Goal: Task Accomplishment & Management: Use online tool/utility

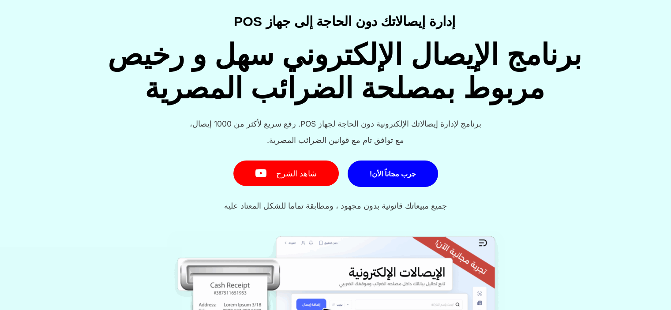
scroll to position [73, 0]
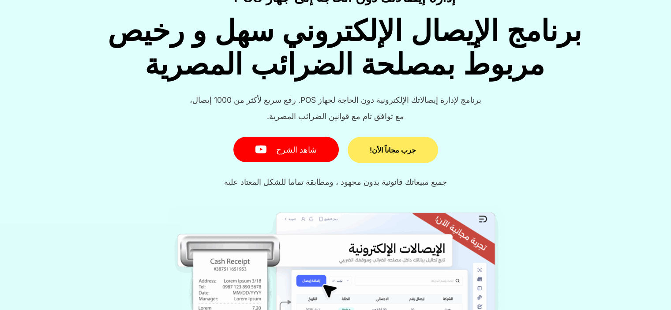
click at [382, 151] on span "جرب مجاناً الأن!" at bounding box center [392, 149] width 46 height 7
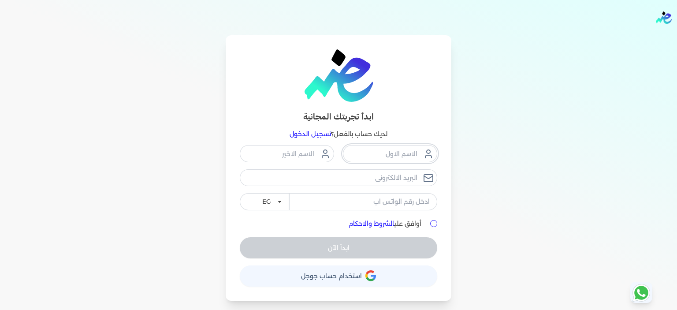
click at [382, 151] on input "text" at bounding box center [390, 153] width 94 height 17
click at [416, 223] on div "EG KSA أوافق علي الشروط والاحكام ابدأ الآن" at bounding box center [339, 201] width 198 height 113
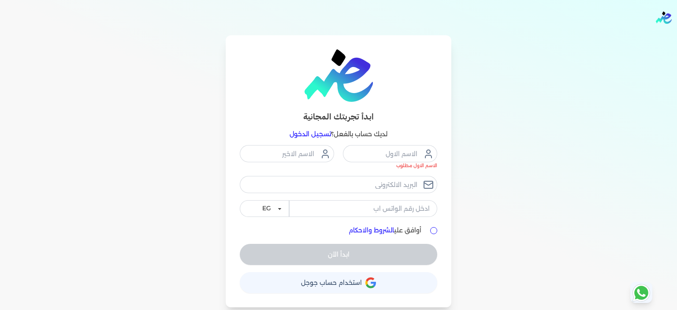
click at [434, 230] on input "أوافق علي الشروط والاحكام" at bounding box center [433, 230] width 7 height 7
checkbox input "true"
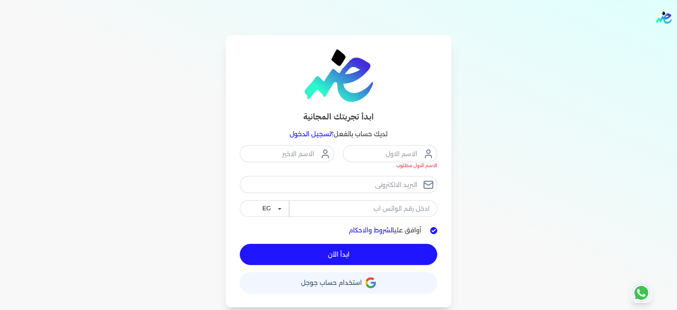
click at [392, 280] on button "حساب استخدام حساب جوجل" at bounding box center [339, 282] width 198 height 21
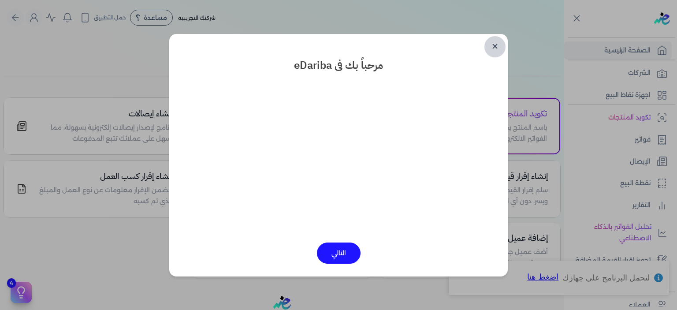
click at [492, 45] on link "✕" at bounding box center [495, 46] width 21 height 21
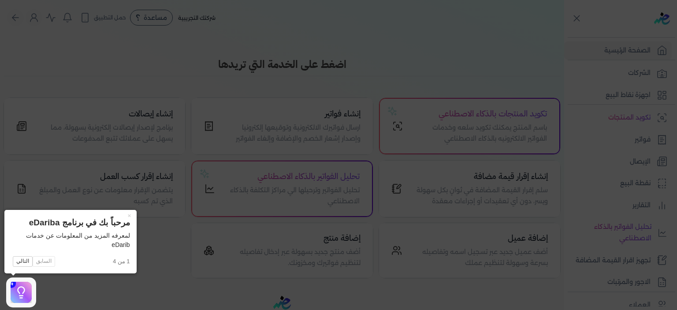
click at [406, 142] on icon at bounding box center [338, 155] width 677 height 310
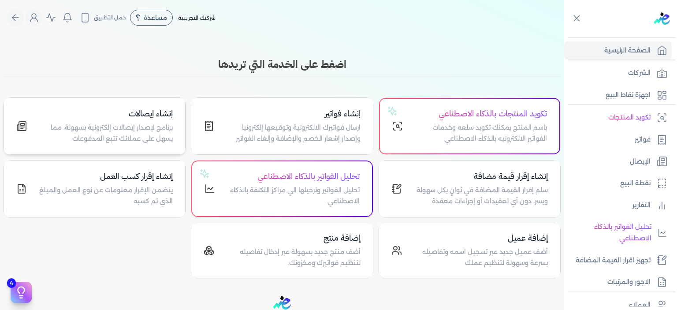
click at [143, 148] on div "إنشاء إيصالات برنامج لإصدار إيصالات إلكترونية بسهولة، مما يسهل على عملائك تتبع …" at bounding box center [94, 126] width 181 height 56
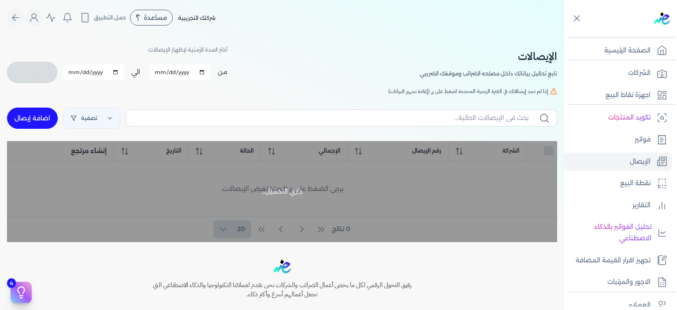
checkbox input "false"
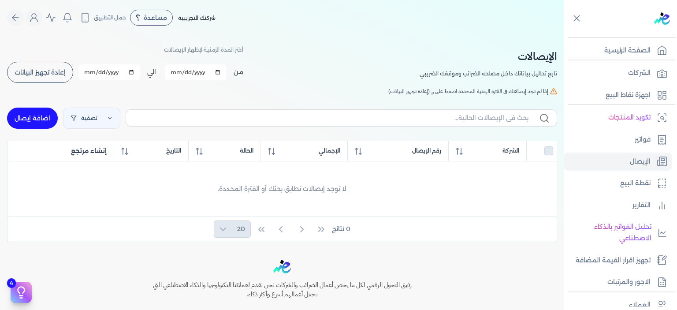
click at [30, 119] on link "اضافة إيصال" at bounding box center [32, 118] width 51 height 21
select select
select select "EGP"
select select "EGS"
select select "B"
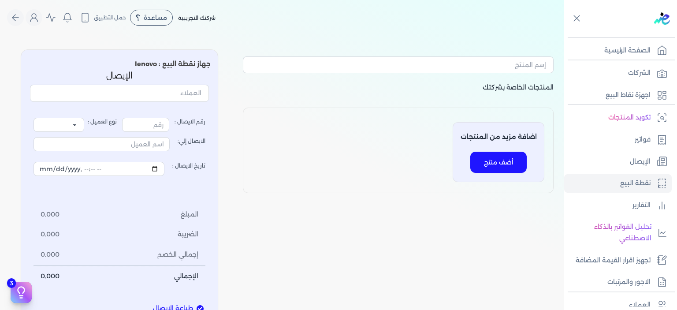
type input "1"
select select "P"
type input "عميل نقدي"
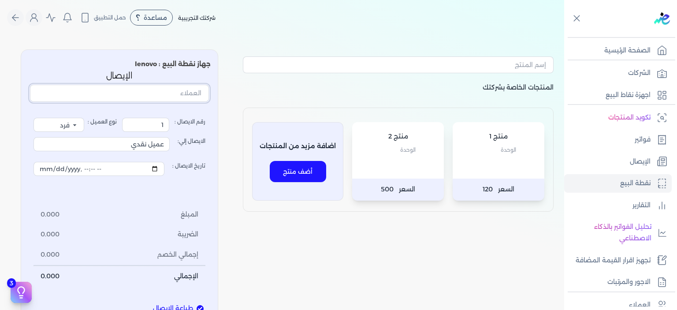
click at [164, 87] on input "text" at bounding box center [119, 93] width 179 height 17
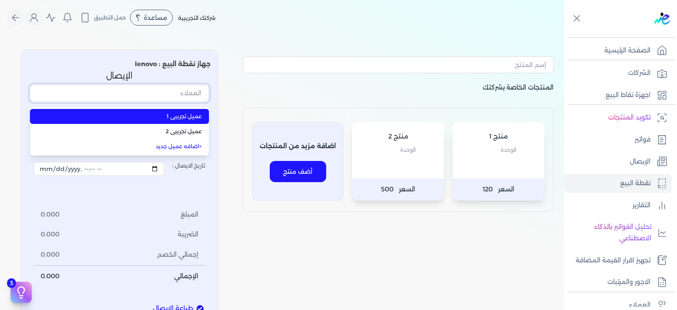
type input "ع"
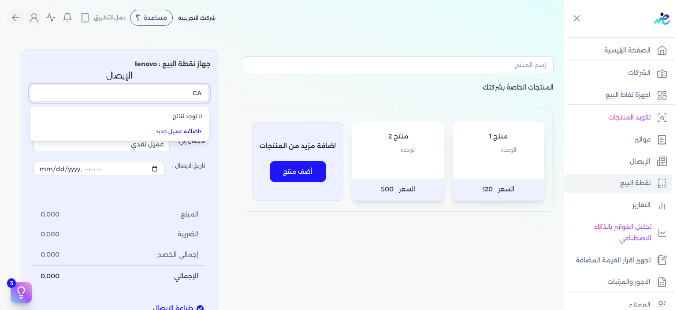
type input "C"
click at [30, 85] on button "مستهلك" at bounding box center [119, 95] width 179 height 20
type input "مستهلك نهائي"
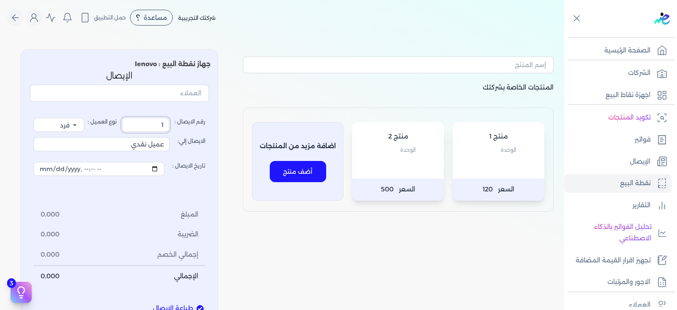
click at [160, 119] on input "1" at bounding box center [145, 125] width 47 height 14
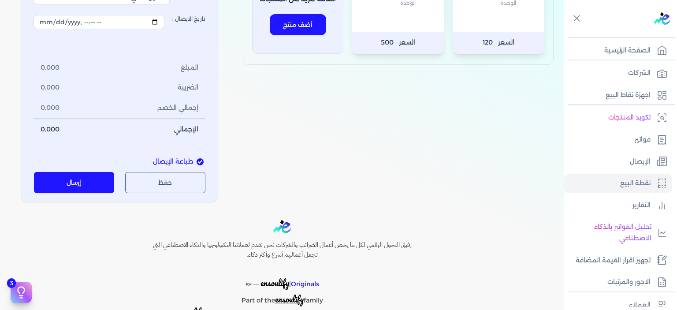
scroll to position [73, 0]
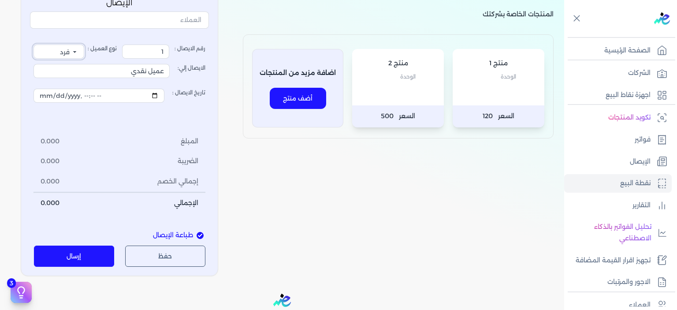
click at [71, 51] on select "فرد شركة شخص اجنبي" at bounding box center [59, 52] width 51 height 14
click at [36, 45] on select "فرد شركة شخص اجنبي" at bounding box center [59, 52] width 51 height 14
click at [140, 72] on input "عميل نقدي" at bounding box center [102, 71] width 136 height 14
click at [110, 70] on input "عميل نقدي" at bounding box center [102, 71] width 136 height 14
click at [317, 94] on button "أضف منتج" at bounding box center [298, 98] width 56 height 21
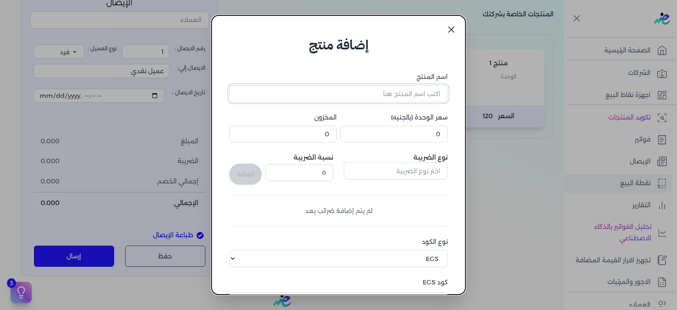
click at [414, 97] on input "اسم المنتج" at bounding box center [338, 93] width 219 height 17
type input "ف"
type input "TICKETS"
click at [413, 135] on input "0" at bounding box center [394, 134] width 108 height 17
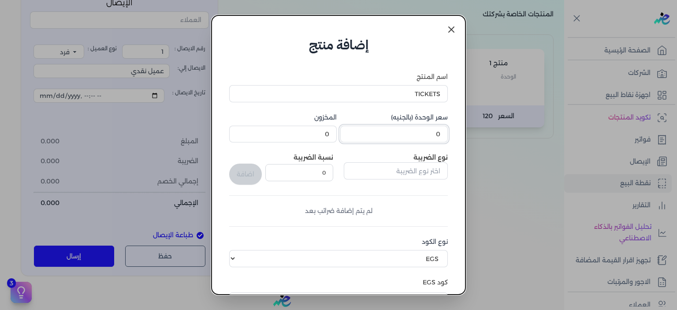
click at [413, 135] on input "0" at bounding box center [394, 134] width 108 height 17
type input "1"
click at [349, 154] on div "نوع الضريبة" at bounding box center [396, 169] width 104 height 32
click at [364, 172] on input "text" at bounding box center [396, 170] width 104 height 17
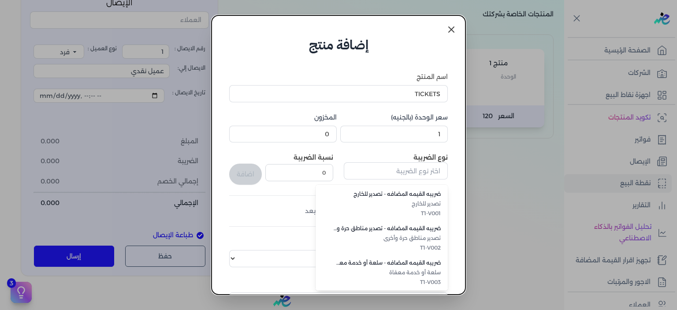
click at [283, 187] on div "اسم المنتج TICKETS سعر الوحدة (بالجنيه) 1 المخزون 0 نوع الضريبة ضريبه القيمه ال…" at bounding box center [338, 232] width 219 height 320
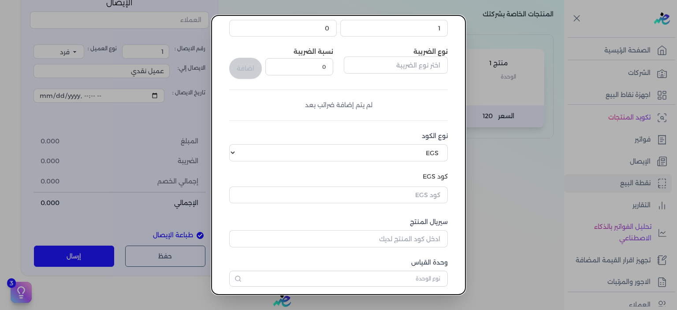
scroll to position [146, 0]
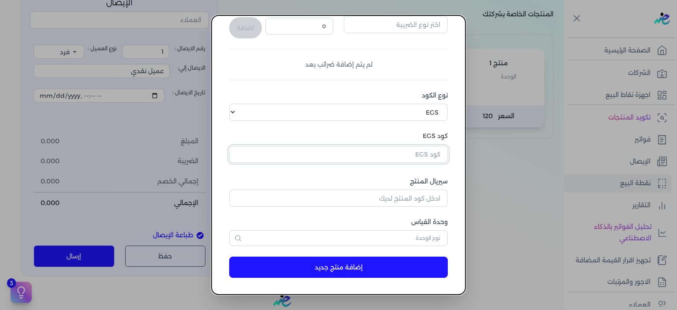
click at [413, 156] on input "text" at bounding box center [338, 154] width 219 height 17
paste input "EG-217860966-10007605"
type input "EG-217860966-10007605"
click at [469, 149] on dialog "إضافة منتج اسم المنتج TICKETS سعر الوحدة (بالجنيه) 1 المخزون 0 نوع الضريبة نسبة…" at bounding box center [338, 155] width 677 height 310
click at [434, 153] on input "text" at bounding box center [338, 154] width 219 height 17
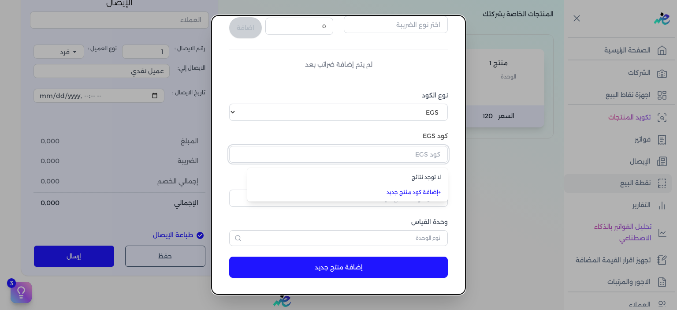
paste input "EG-217860966-10007605"
type input "EG-217860966-10007605"
click at [396, 187] on li "+ إضافة كود منتج جديد" at bounding box center [347, 192] width 201 height 15
click at [402, 194] on input "سيريال المنتج" at bounding box center [338, 198] width 219 height 17
click at [418, 153] on input "text" at bounding box center [338, 154] width 219 height 17
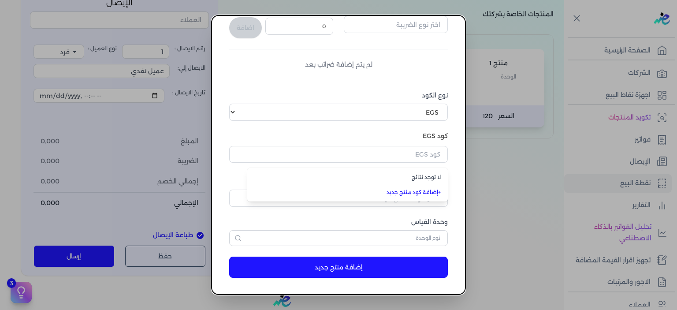
click at [429, 191] on link "+ إضافة كود منتج جديد" at bounding box center [353, 192] width 176 height 8
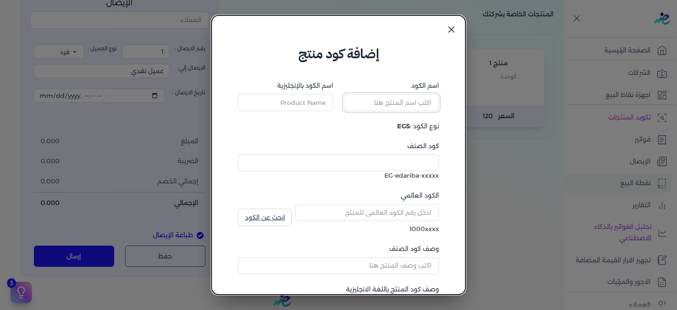
click at [411, 100] on input "اسم الكود" at bounding box center [391, 102] width 95 height 17
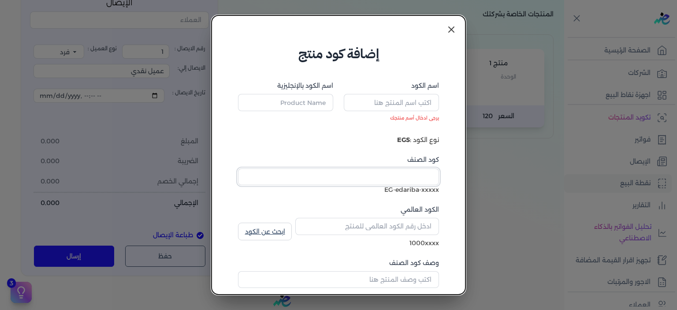
click at [394, 162] on div "كود الصنف" at bounding box center [338, 170] width 201 height 30
paste input "EG-217860966-10007605"
click at [404, 194] on div "EG-edariba-EG-217860966-10007605" at bounding box center [338, 189] width 201 height 9
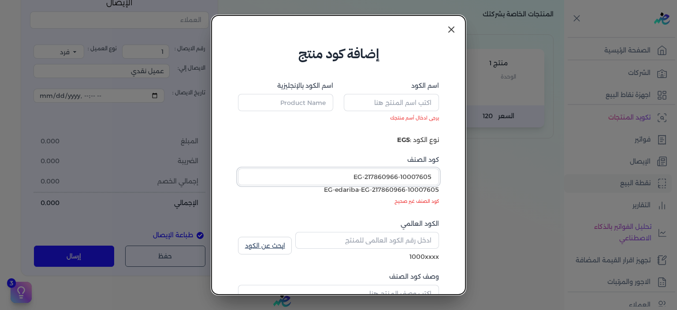
drag, startPoint x: 365, startPoint y: 179, endPoint x: 322, endPoint y: 179, distance: 43.2
click at [322, 179] on input "EG-217860966-10007605" at bounding box center [338, 176] width 201 height 17
type input "217860966-10007605"
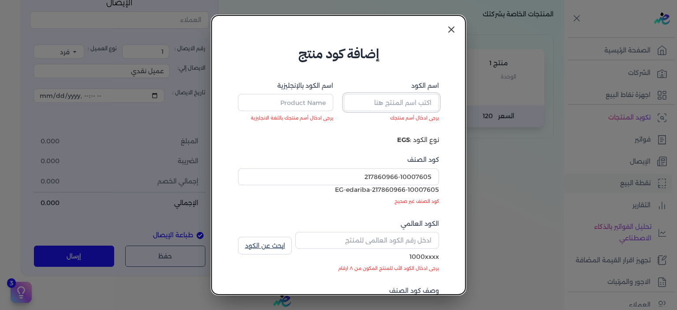
click at [383, 102] on input "اسم الكود" at bounding box center [391, 102] width 95 height 17
click at [301, 100] on input "اسم الكود بالإنجليزية" at bounding box center [285, 102] width 95 height 17
paste input "Travel Services"
type input "Travel Services"
click at [379, 102] on input "اسم الكود" at bounding box center [391, 102] width 95 height 17
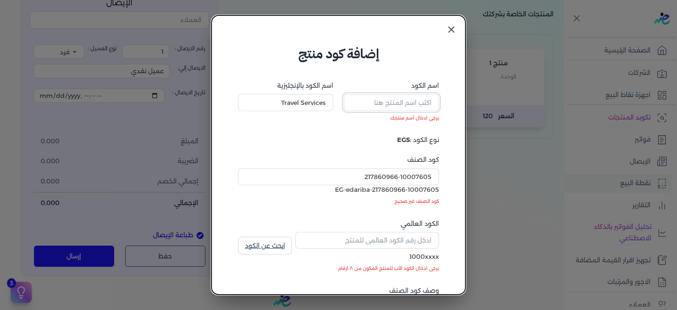
paste input "خدمات الانتقال"
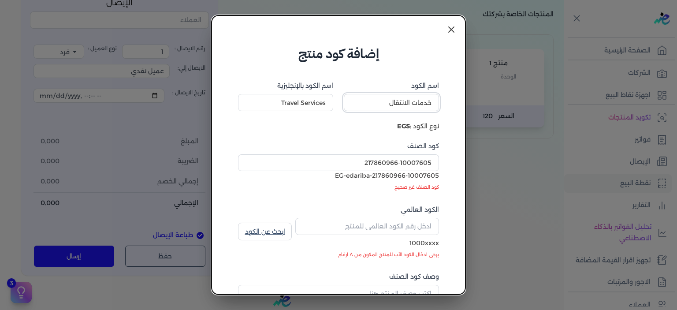
type input "خدمات الانتقال"
click at [421, 164] on input "217860966-10007605" at bounding box center [338, 162] width 201 height 17
drag, startPoint x: 401, startPoint y: 166, endPoint x: 302, endPoint y: 174, distance: 99.1
click at [302, 174] on div "كود الصنف 217860966-10007605 EG-edariba-217860966-10007605 كود الصنف غير صحيح" at bounding box center [338, 168] width 201 height 53
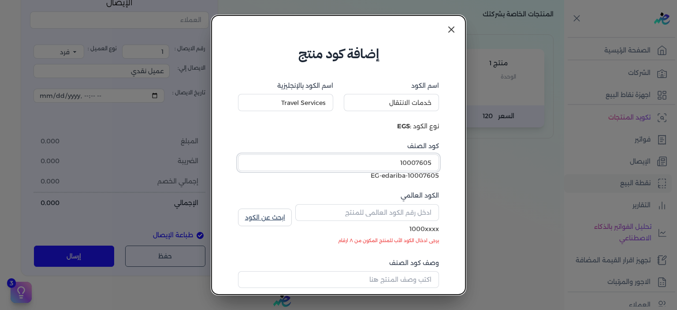
type input "10007605"
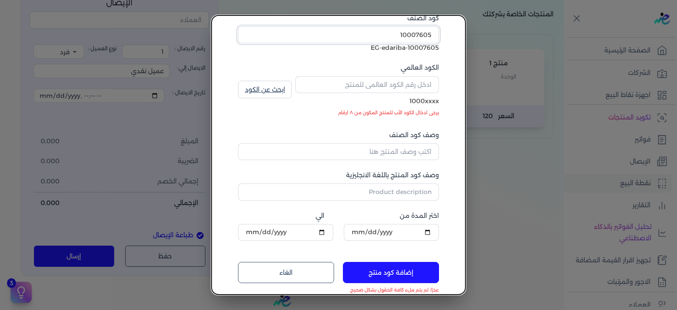
scroll to position [147, 0]
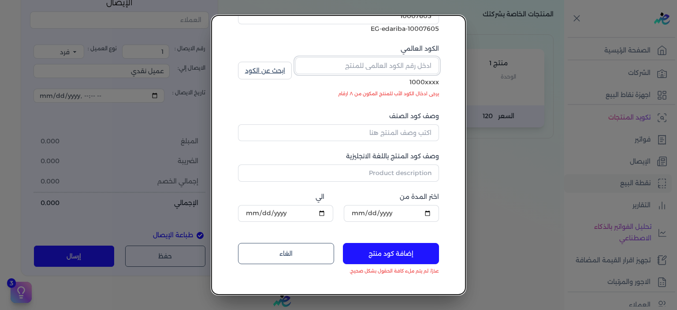
click at [406, 65] on input "الكود العالمي" at bounding box center [367, 65] width 144 height 17
click at [433, 30] on div "EG-edariba-10007605" at bounding box center [338, 28] width 201 height 9
copy div "10007605"
click at [422, 68] on input "الكود العالمي" at bounding box center [367, 65] width 144 height 17
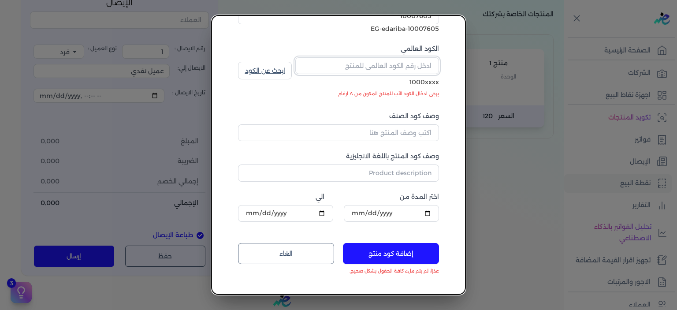
paste input "10007605"
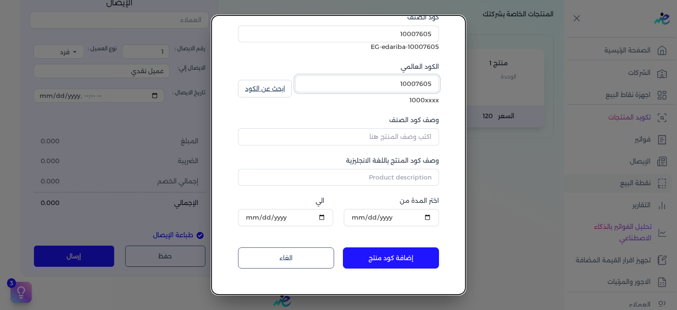
type input "10007605"
click at [266, 93] on link "ابحث عن الكود" at bounding box center [265, 89] width 54 height 18
click at [375, 138] on input "وصف كود الصنف" at bounding box center [338, 136] width 201 height 17
click at [269, 86] on link "ابحث عن الكود" at bounding box center [265, 89] width 54 height 18
click at [414, 141] on input "وصف كود الصنف" at bounding box center [338, 136] width 201 height 17
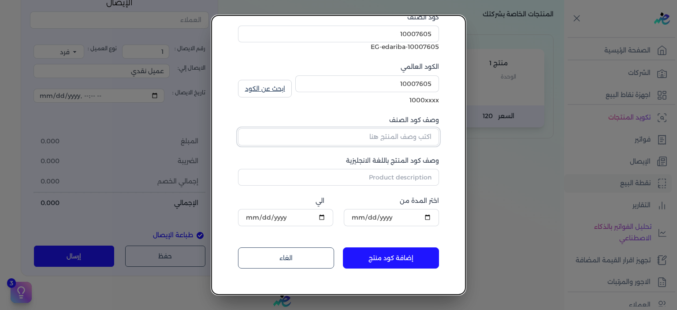
click at [414, 141] on input "وصف كود الصنف" at bounding box center [338, 136] width 201 height 17
click at [408, 134] on input "وصف كود الصنف" at bounding box center [338, 136] width 201 height 17
click at [419, 178] on input "وصف كود المنتج باللغة الانجليزية" at bounding box center [338, 177] width 201 height 17
paste input "الخدمات / ماكينات البيع الآلي 🢒 خدمات الانتقال 🢒 خدمات الانتقال 🢒 خدمات الانتقال"
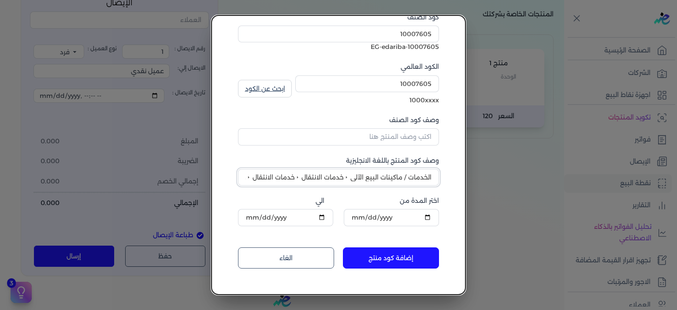
scroll to position [0, -40]
type input "الخدمات / ماكينات البيع الآلي 🢒 خدمات الانتقال 🢒 خدمات الانتقال 🢒 خدمات الانتقال"
click at [379, 256] on button "إضافة كود منتج" at bounding box center [391, 257] width 96 height 21
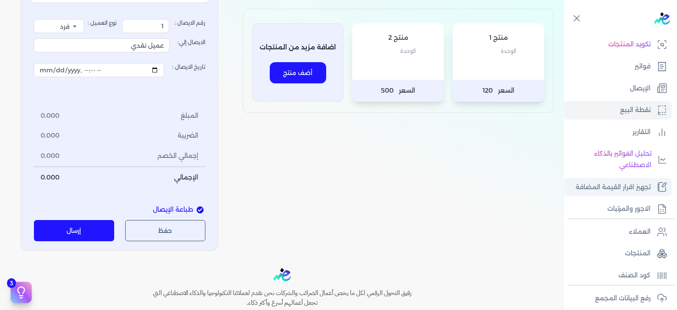
scroll to position [147, 0]
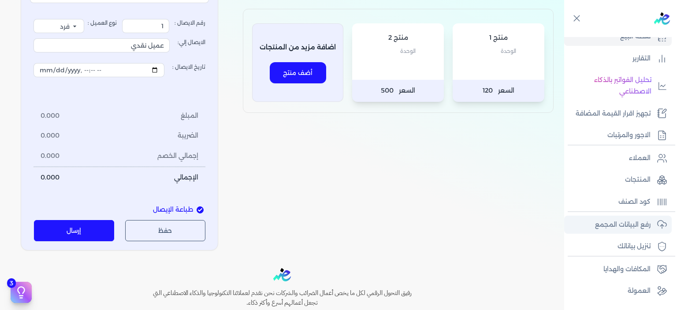
click at [657, 227] on icon at bounding box center [662, 224] width 11 height 11
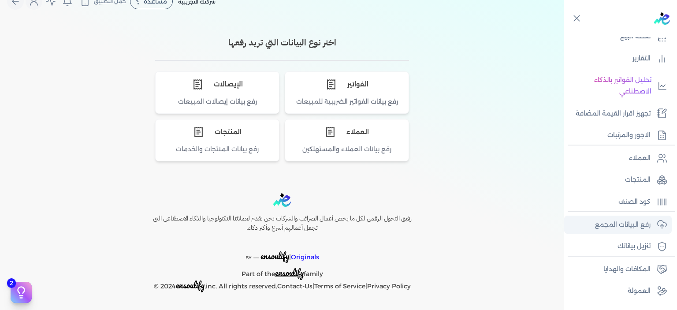
scroll to position [15, 0]
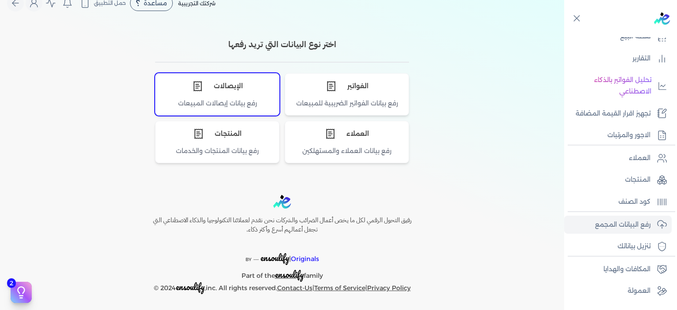
click at [253, 96] on div "الإيصالات" at bounding box center [217, 86] width 123 height 25
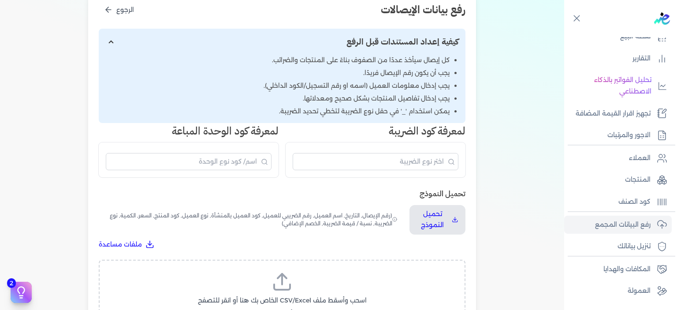
scroll to position [161, 0]
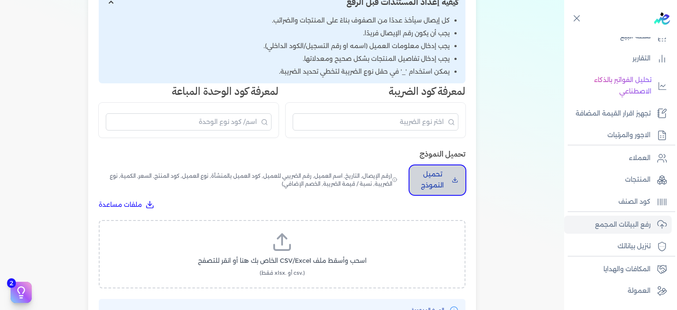
click at [446, 178] on p "تحميل النموذج" at bounding box center [433, 180] width 32 height 22
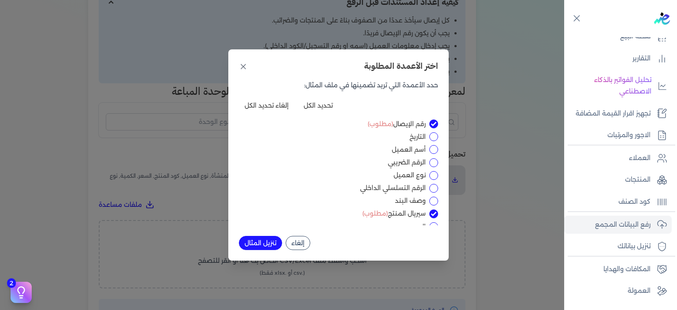
click at [280, 105] on button "إلغاء تحديد الكل" at bounding box center [267, 105] width 56 height 14
click at [318, 104] on button "تحديد الكل" at bounding box center [318, 105] width 41 height 14
checkbox input "true"
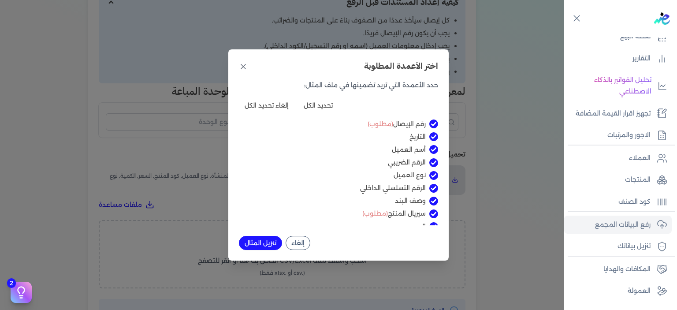
checkbox input "true"
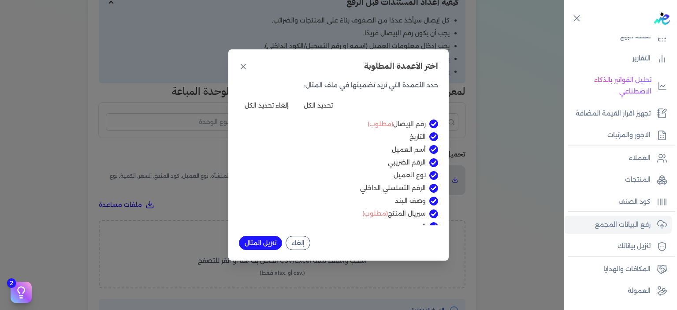
checkbox input "true"
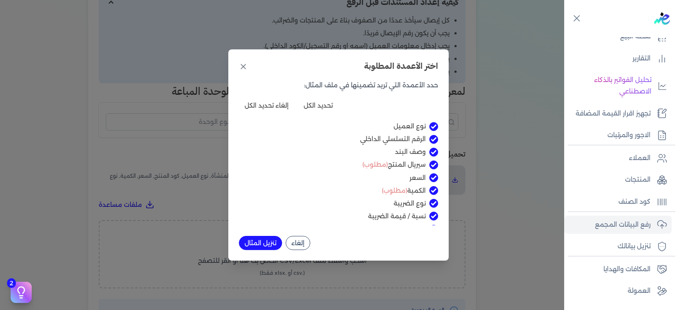
scroll to position [74, 0]
click at [258, 243] on button "تنزيل المثال" at bounding box center [260, 243] width 43 height 14
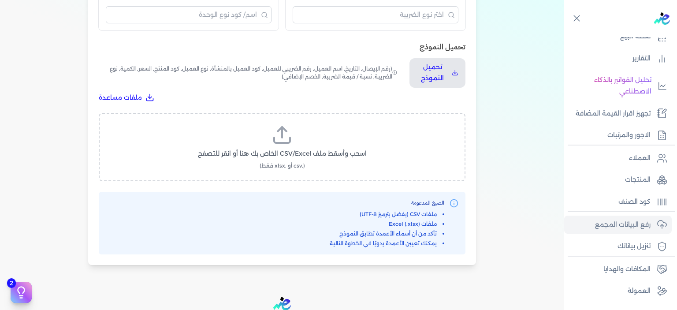
scroll to position [294, 0]
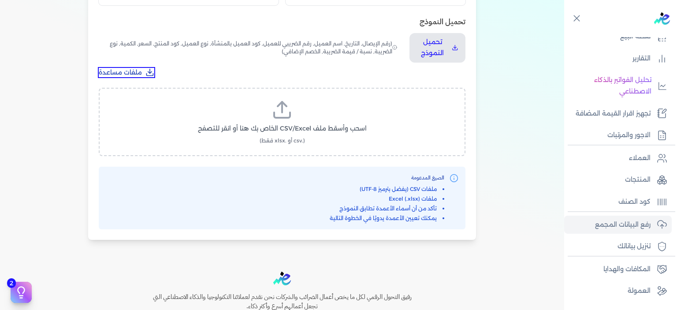
click at [132, 76] on span "ملفات مساعدة" at bounding box center [120, 72] width 43 height 9
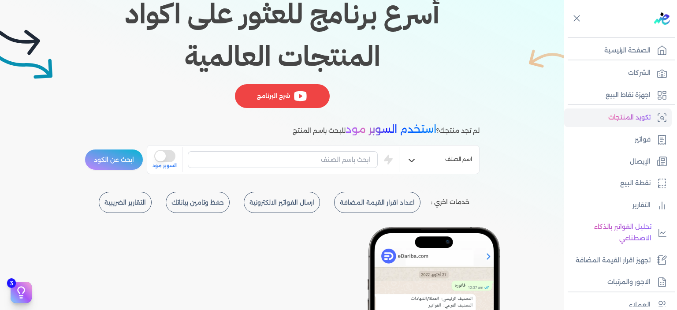
scroll to position [147, 0]
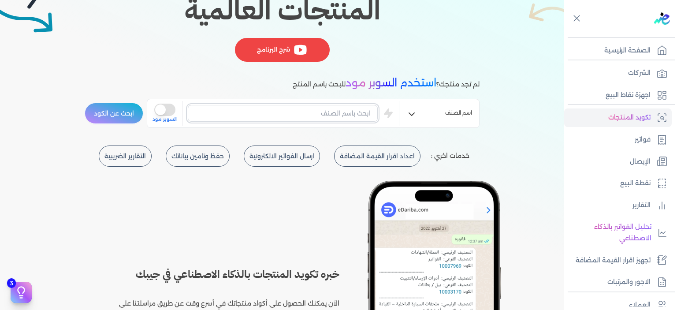
click at [340, 116] on input "text" at bounding box center [283, 113] width 190 height 17
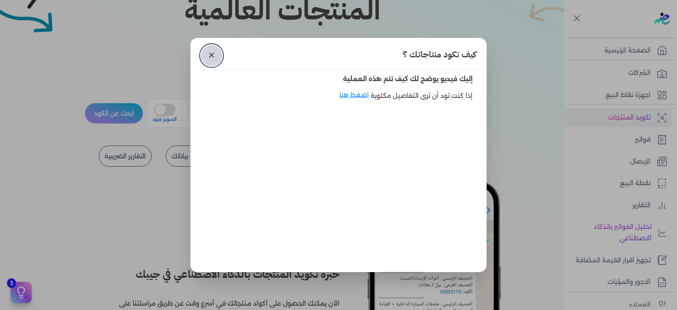
click at [210, 56] on link "✕" at bounding box center [211, 55] width 21 height 21
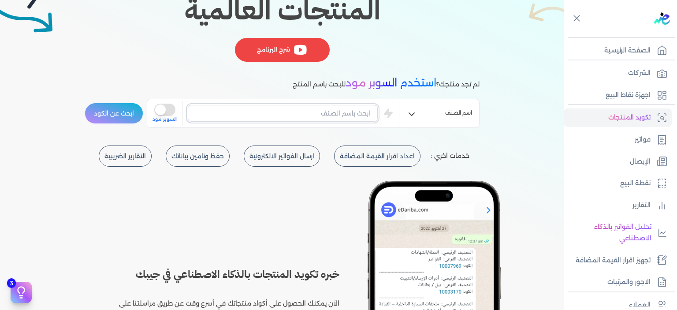
click at [346, 119] on input "text" at bounding box center [283, 113] width 190 height 17
click at [85, 103] on button "ابحث عن الكود" at bounding box center [114, 113] width 59 height 21
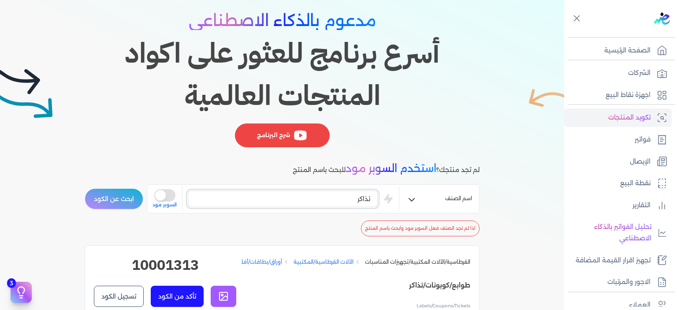
scroll to position [0, 0]
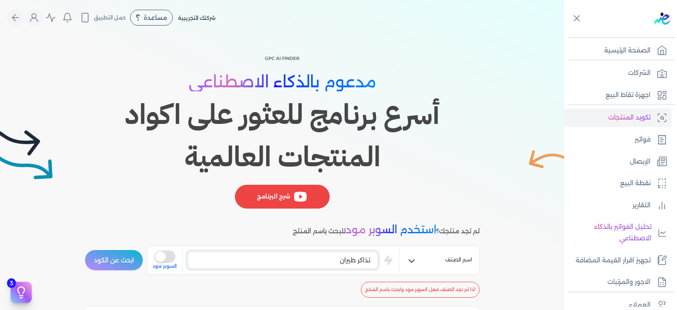
type input "تذاكر طيران"
click at [85, 250] on button "ابحث عن الكود" at bounding box center [114, 260] width 59 height 21
click at [317, 262] on input "تذاكر طيران" at bounding box center [283, 260] width 190 height 17
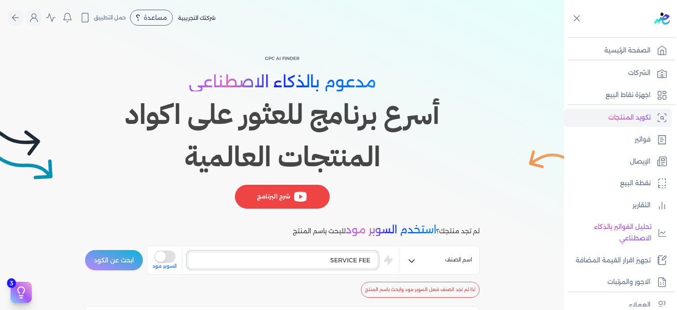
type input "SERVICE FEE"
click at [85, 250] on button "ابحث عن الكود" at bounding box center [114, 260] width 59 height 21
click at [165, 257] on button "is super mode" at bounding box center [164, 256] width 21 height 12
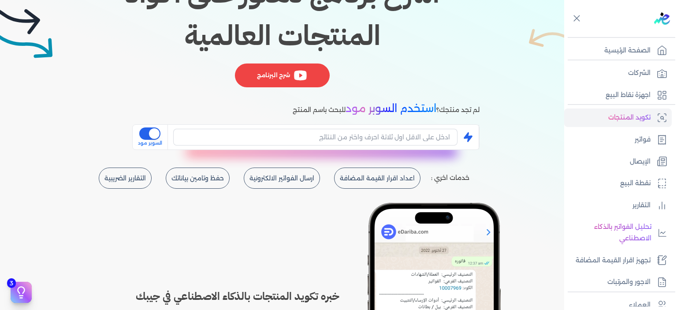
scroll to position [147, 0]
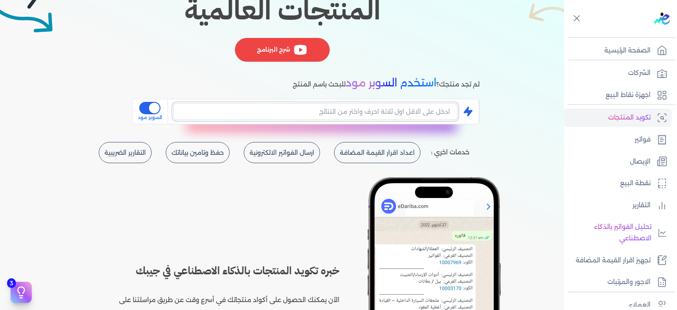
click at [358, 114] on input "text" at bounding box center [315, 111] width 284 height 17
click at [368, 116] on input "text" at bounding box center [315, 111] width 284 height 17
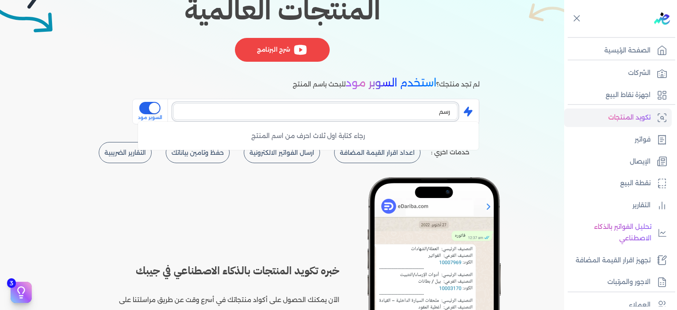
type input "رسم"
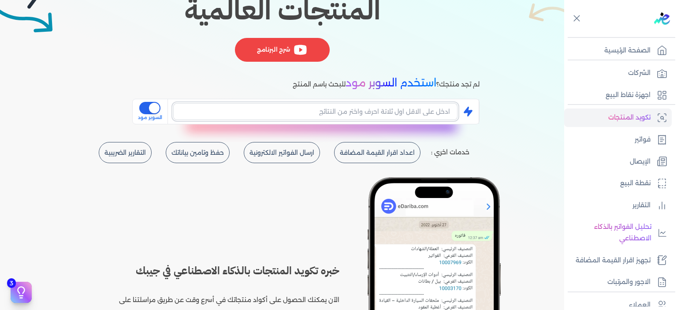
type input "ر"
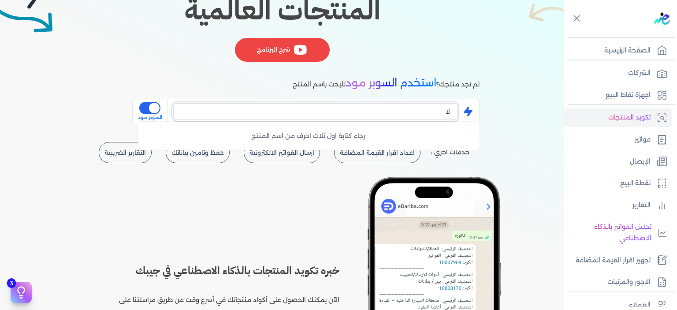
type input "ل"
type input "رسم الخدمه"
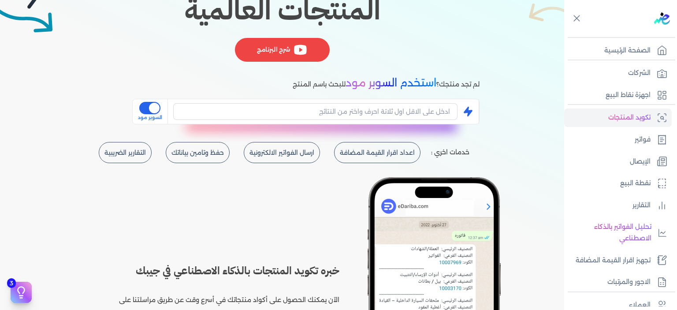
click at [229, 122] on div at bounding box center [315, 112] width 284 height 24
click at [237, 115] on input "text" at bounding box center [315, 111] width 284 height 17
click at [238, 114] on input "text" at bounding box center [315, 111] width 284 height 17
type input "س"
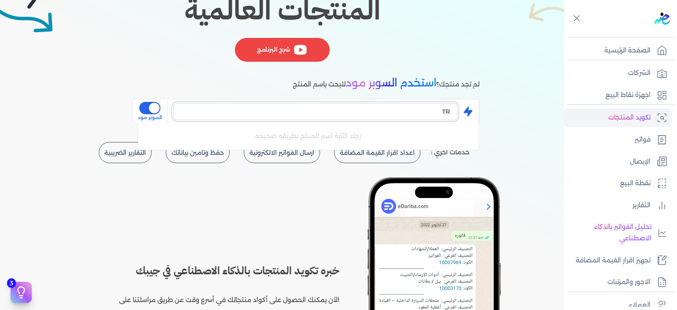
type input "T"
type input "SERVICE FEES"
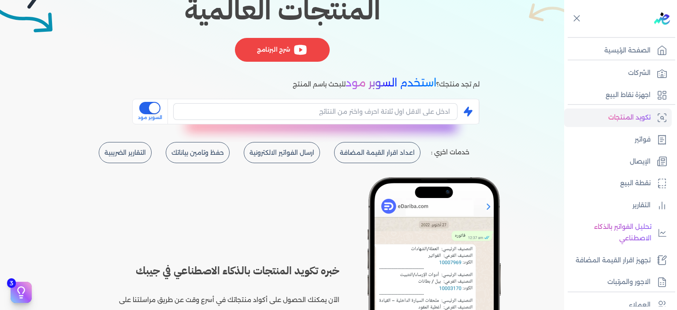
click at [160, 110] on button "is super mode" at bounding box center [149, 108] width 21 height 12
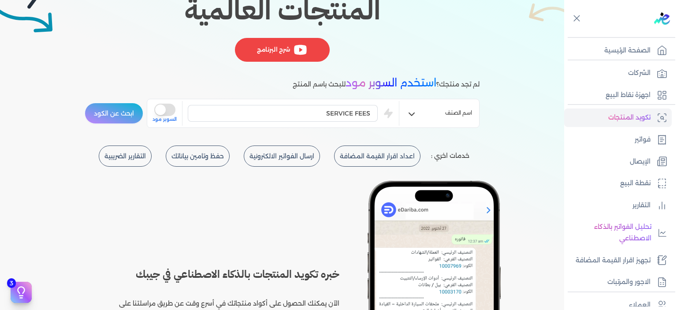
click at [116, 111] on button "ابحث عن الكود" at bounding box center [114, 113] width 59 height 21
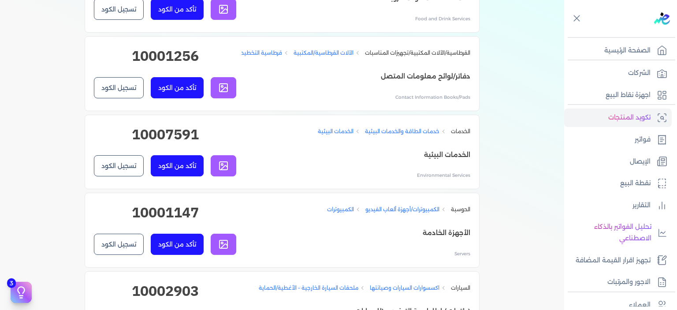
scroll to position [3380, 0]
